Goal: Task Accomplishment & Management: Use online tool/utility

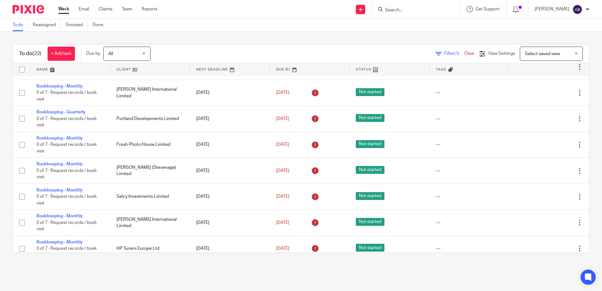
scroll to position [63, 0]
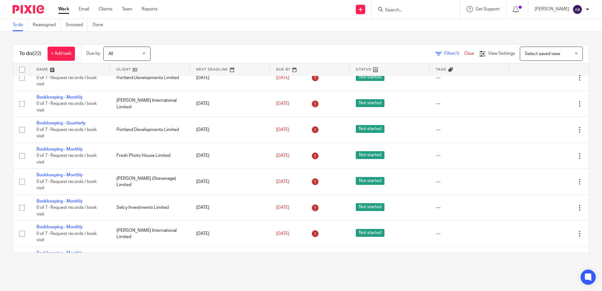
click at [122, 57] on span "All" at bounding box center [124, 53] width 33 height 13
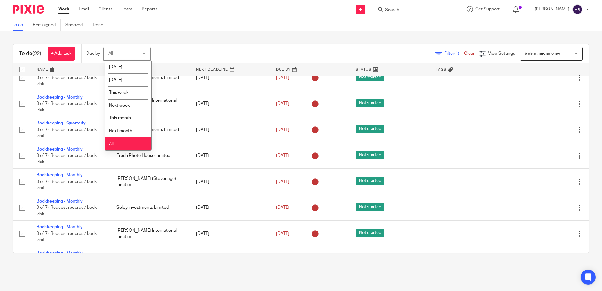
click at [127, 140] on li "All" at bounding box center [128, 143] width 47 height 13
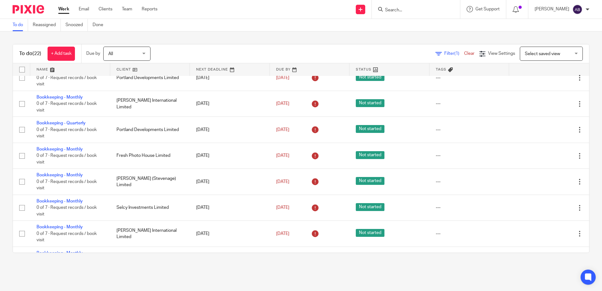
click at [140, 69] on link at bounding box center [150, 69] width 80 height 13
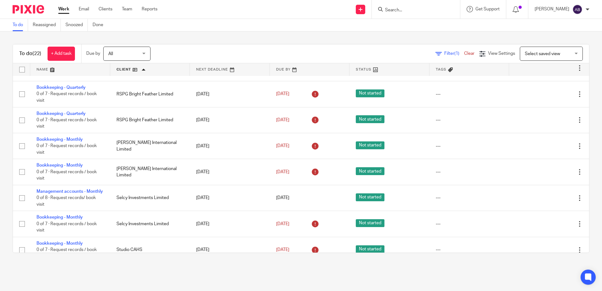
scroll to position [403, 0]
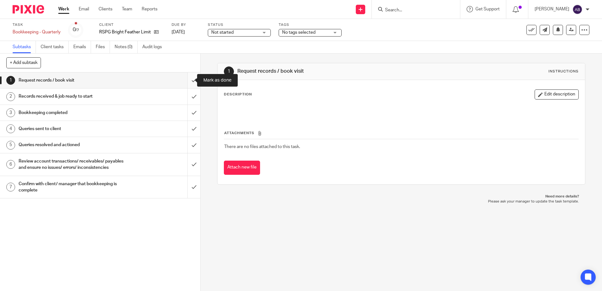
click at [185, 81] on input "submit" at bounding box center [100, 80] width 200 height 16
click at [192, 77] on input "submit" at bounding box center [100, 80] width 200 height 16
click at [184, 83] on input "submit" at bounding box center [100, 80] width 200 height 16
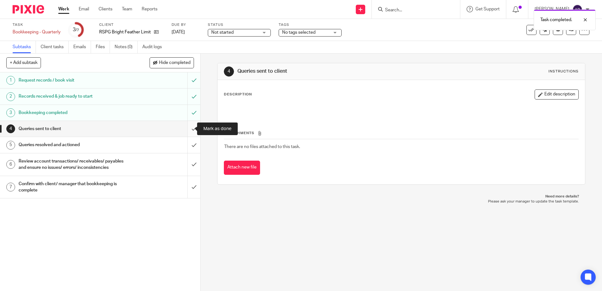
click at [187, 128] on input "submit" at bounding box center [100, 129] width 200 height 16
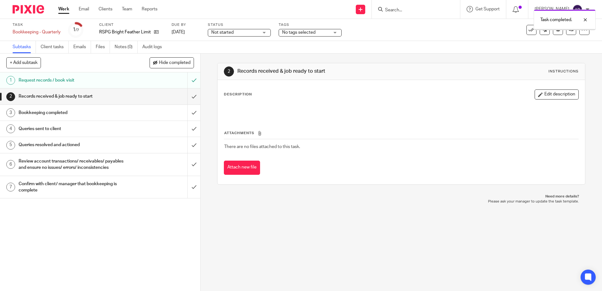
click at [190, 95] on input "submit" at bounding box center [100, 96] width 200 height 16
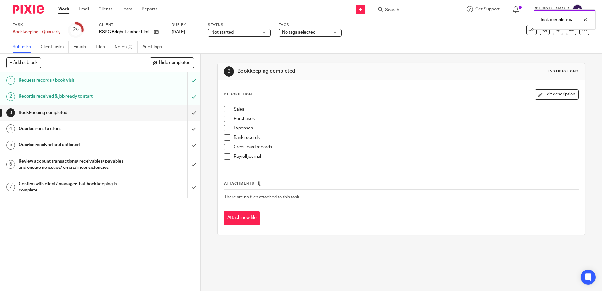
click at [190, 114] on input "submit" at bounding box center [100, 113] width 200 height 16
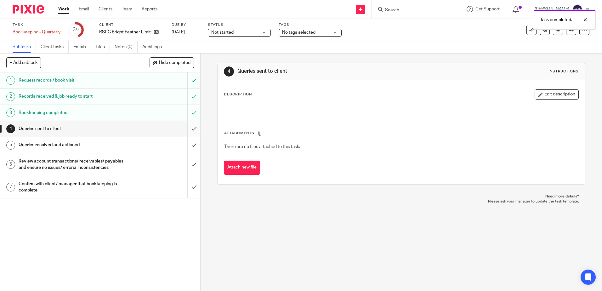
click at [191, 131] on input "submit" at bounding box center [100, 129] width 200 height 16
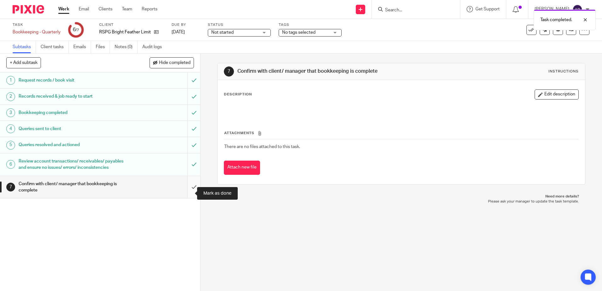
click at [189, 198] on input "submit" at bounding box center [100, 187] width 200 height 22
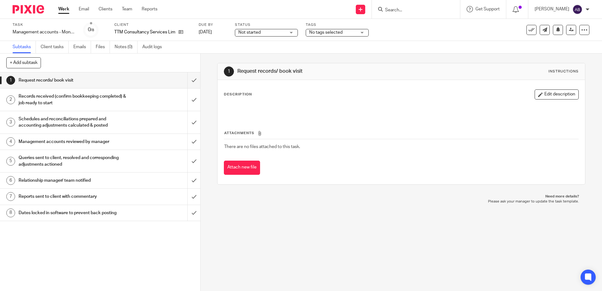
click at [282, 32] on span "Not started" at bounding box center [261, 32] width 47 height 7
click at [275, 54] on li "In progress" at bounding box center [266, 55] width 62 height 13
click at [188, 79] on input "submit" at bounding box center [100, 80] width 200 height 16
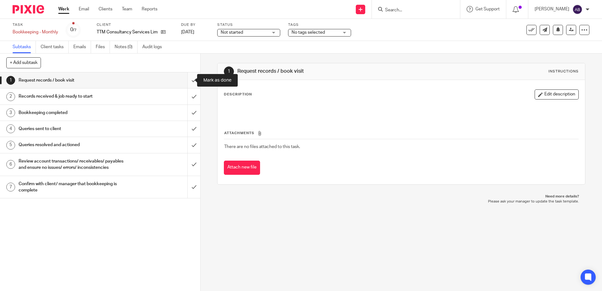
click at [188, 79] on input "submit" at bounding box center [100, 80] width 200 height 16
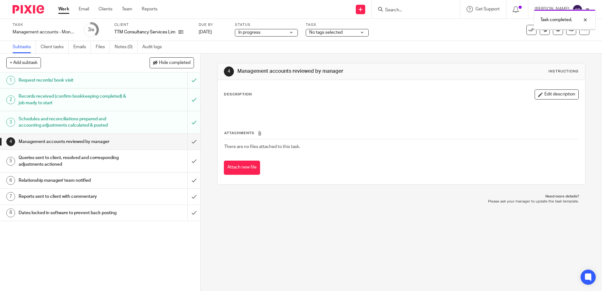
click at [326, 31] on span "No tags selected" at bounding box center [325, 32] width 33 height 4
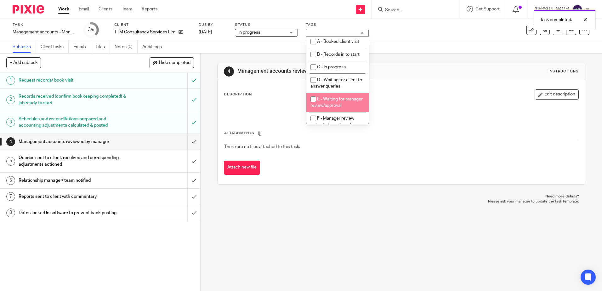
scroll to position [31, 0]
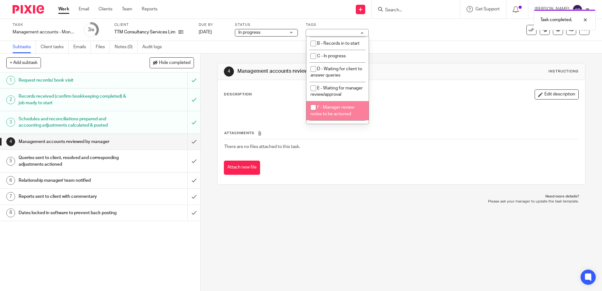
click at [331, 115] on span "F - Manager review notes to be actioned" at bounding box center [332, 110] width 44 height 11
checkbox input "true"
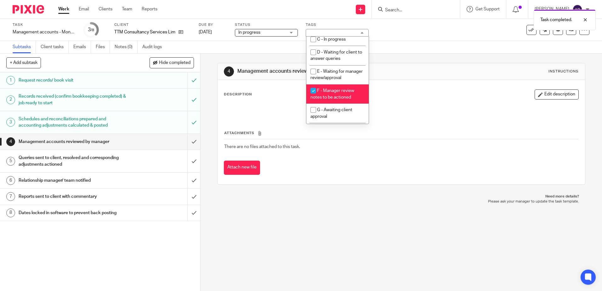
scroll to position [63, 0]
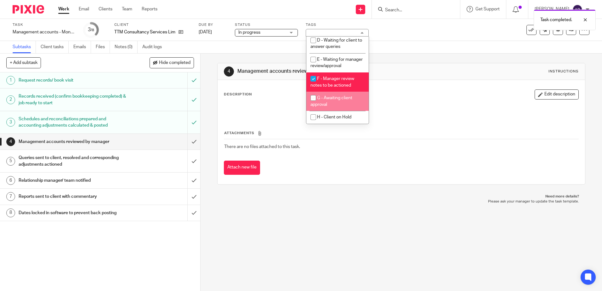
click at [330, 101] on span "G - Awaiting client approval" at bounding box center [331, 101] width 42 height 11
click at [331, 103] on span "G - Awaiting client approval" at bounding box center [331, 101] width 42 height 11
checkbox input "false"
click at [329, 87] on span "F - Manager review notes to be actioned" at bounding box center [332, 81] width 44 height 11
checkbox input "false"
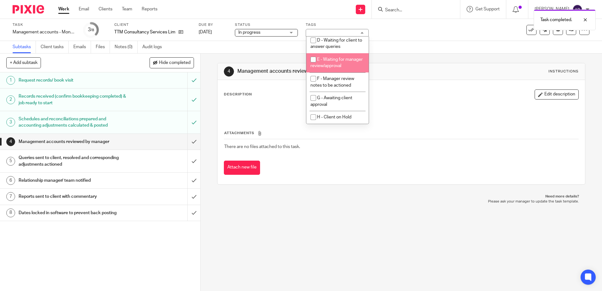
click at [330, 68] on span "E - Waiting for manager review/approval" at bounding box center [336, 62] width 52 height 11
checkbox input "true"
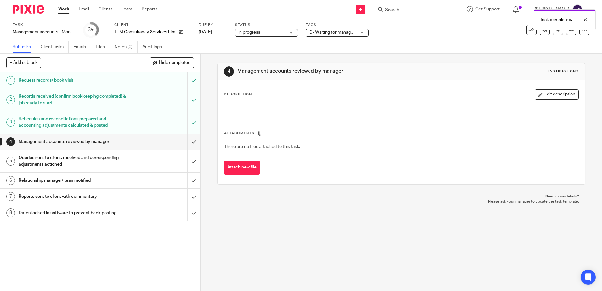
click at [449, 51] on div "Subtasks Client tasks Emails Files Notes (0) Audit logs" at bounding box center [301, 47] width 602 height 13
click at [566, 34] on link at bounding box center [571, 30] width 10 height 10
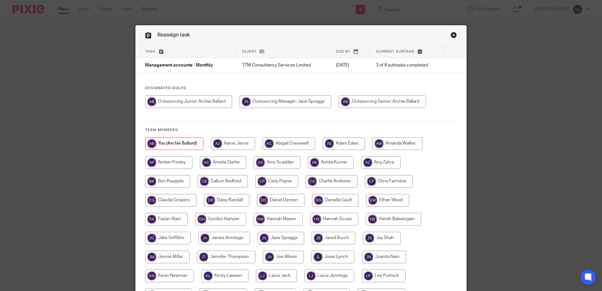
click at [249, 104] on input "radio" at bounding box center [285, 101] width 92 height 13
radio input "true"
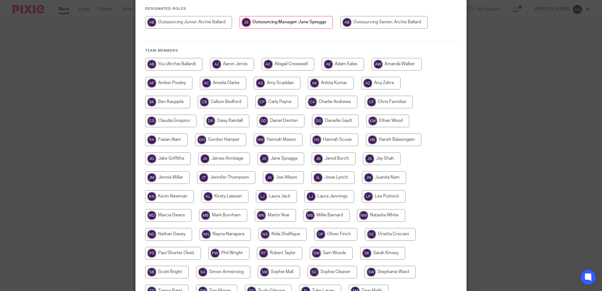
scroll to position [126, 0]
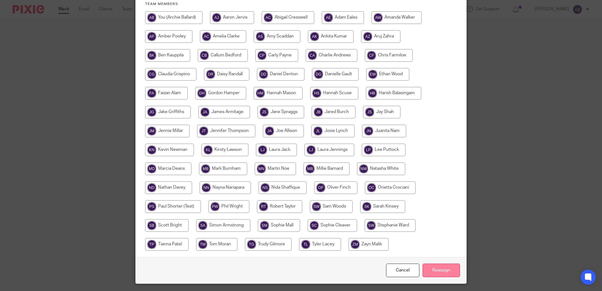
click at [444, 269] on input "Reassign" at bounding box center [440, 270] width 37 height 14
